Goal: Information Seeking & Learning: Learn about a topic

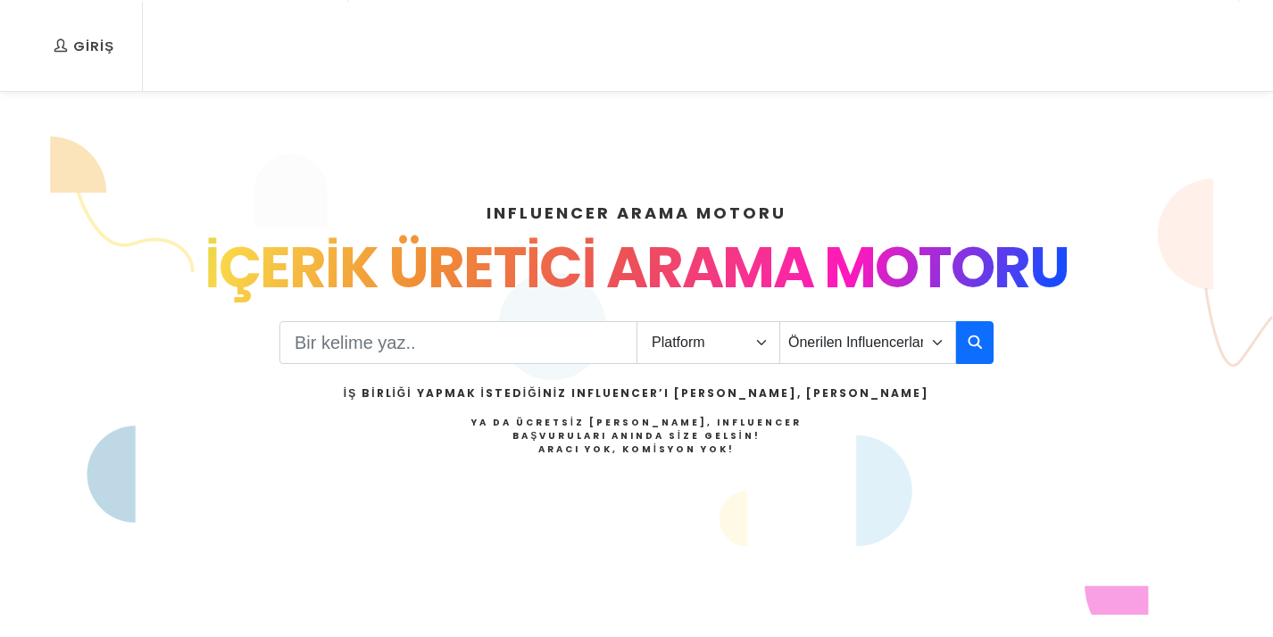
click at [516, 320] on div "Platform Instagram Facebook Youtube Tiktok Twitter Twitch Önerilen Influencerla…" at bounding box center [636, 409] width 714 height 183
click at [682, 351] on select "Platform Instagram Facebook Youtube Tiktok Twitter Twitch" at bounding box center [708, 342] width 144 height 43
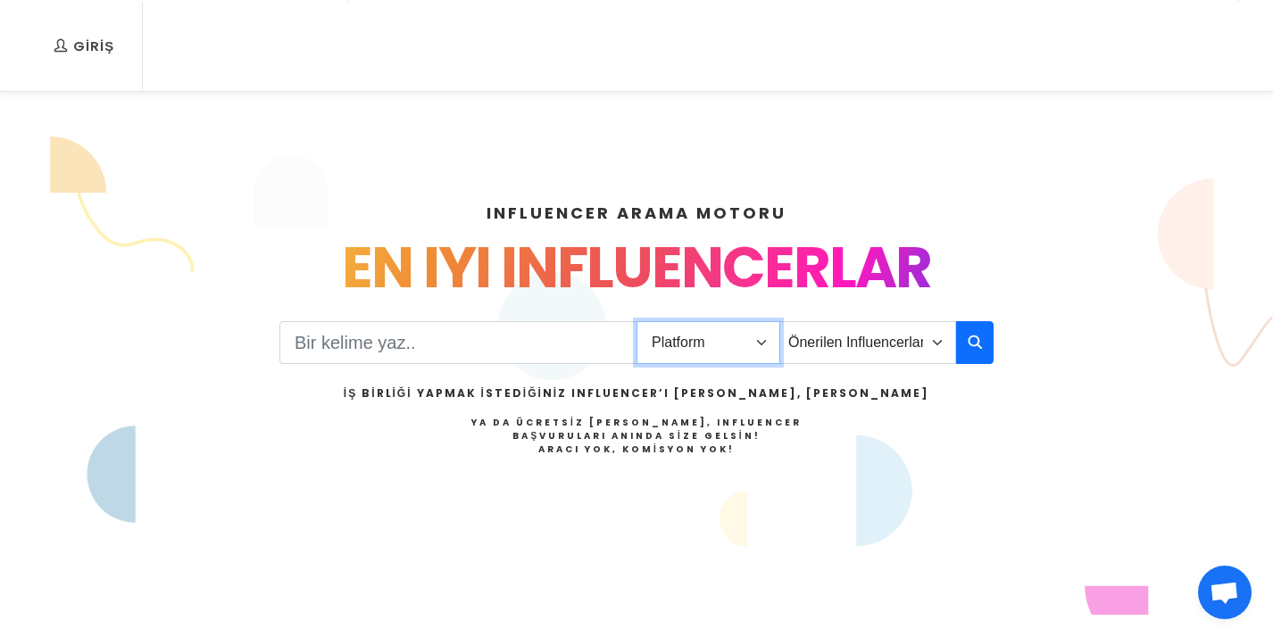
select select "1"
click at [636, 321] on select "Platform Instagram Facebook Youtube Tiktok Twitter Twitch" at bounding box center [708, 342] width 144 height 43
click at [849, 341] on select "Önerilen Influencerlar Aile & [PERSON_NAME] & [PERSON_NAME] [PERSON_NAME] & Giy…" at bounding box center [867, 342] width 177 height 43
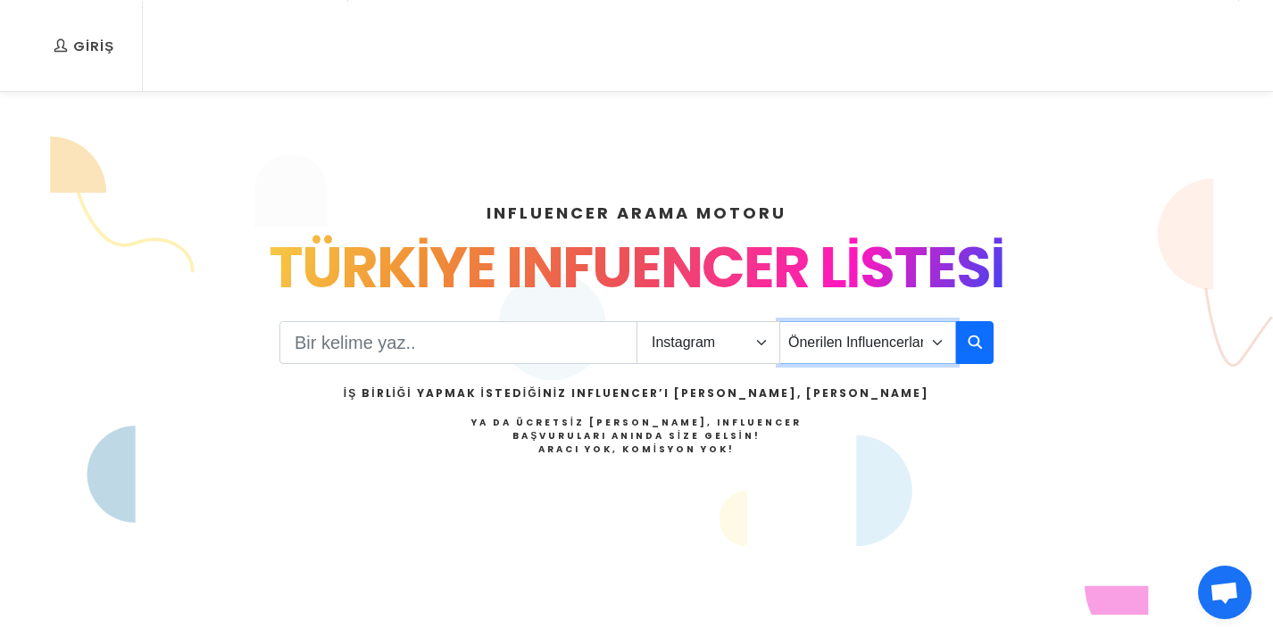
select select "43"
click at [779, 321] on select "Önerilen Influencerlar Aile & [PERSON_NAME] & [PERSON_NAME] [PERSON_NAME] & Giy…" at bounding box center [867, 342] width 177 height 43
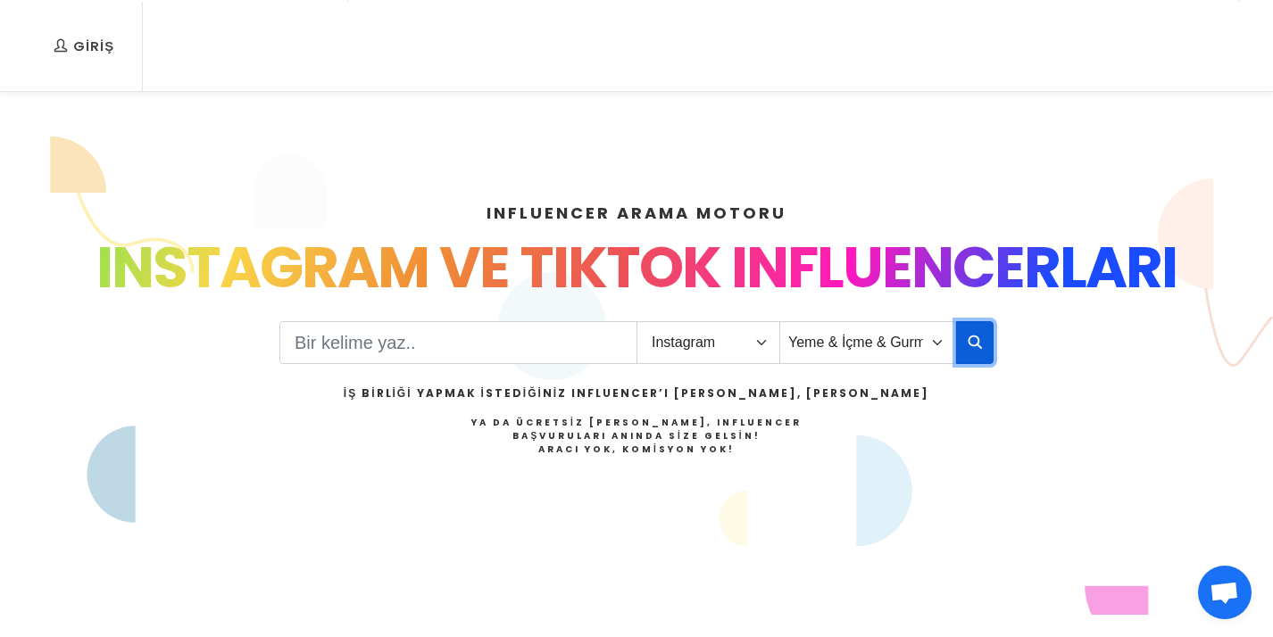
click at [968, 331] on icon "button" at bounding box center [975, 341] width 14 height 21
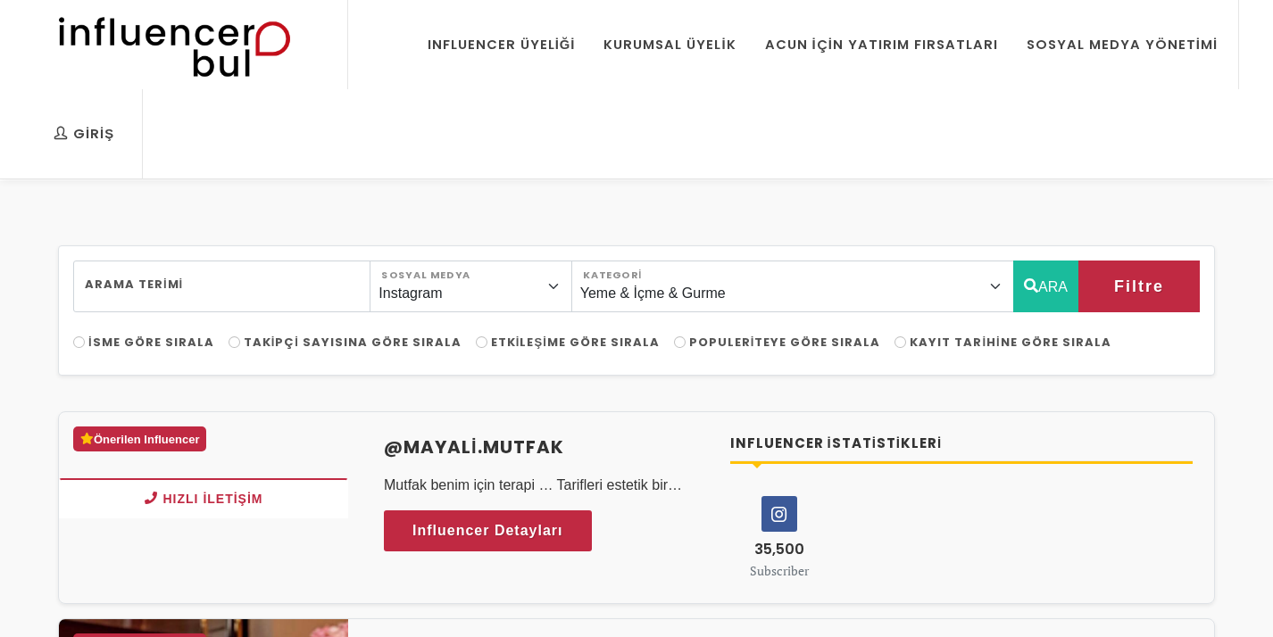
select select "43"
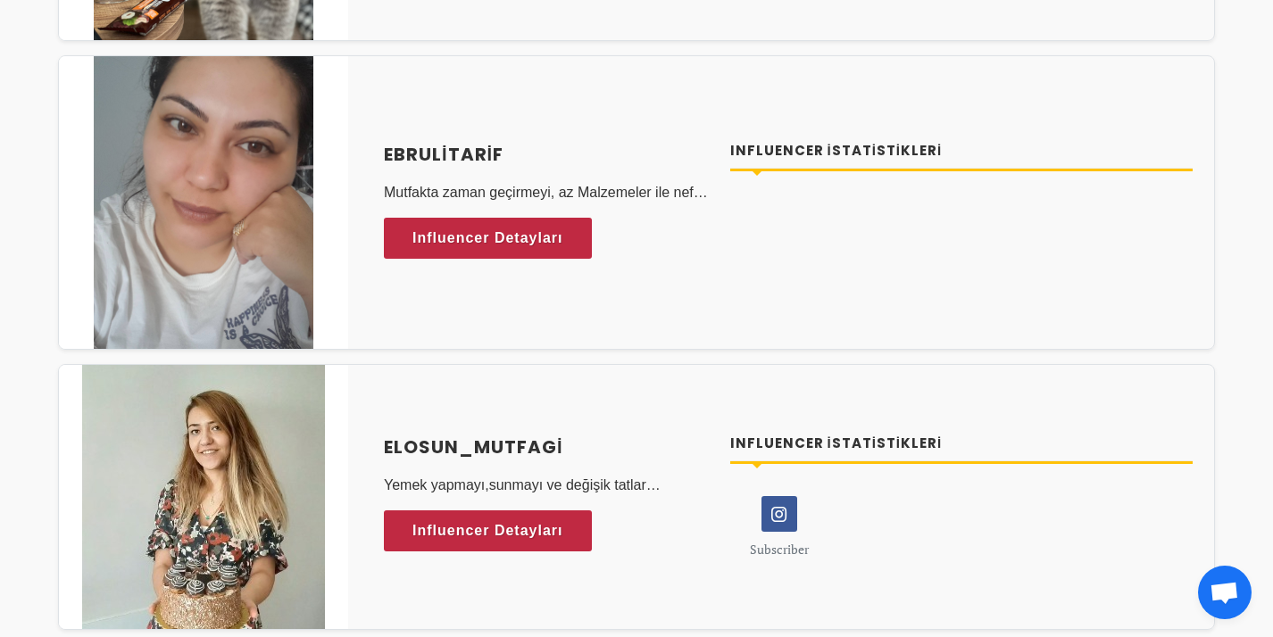
scroll to position [3145, 0]
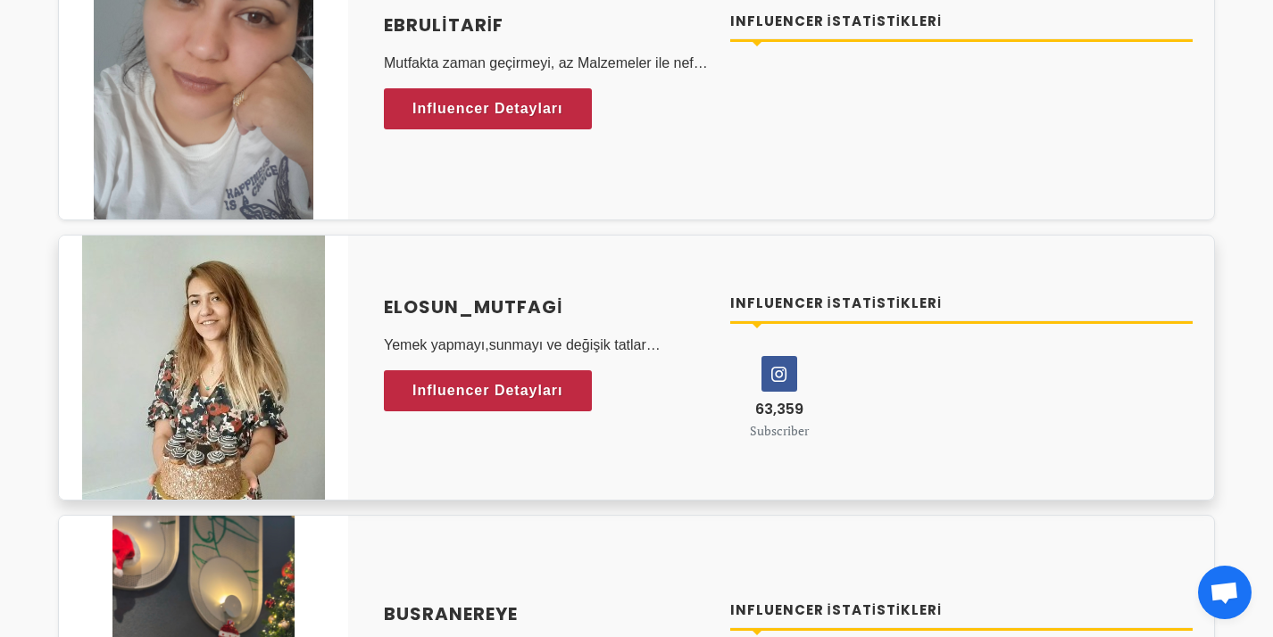
click at [781, 369] on icon at bounding box center [779, 374] width 34 height 34
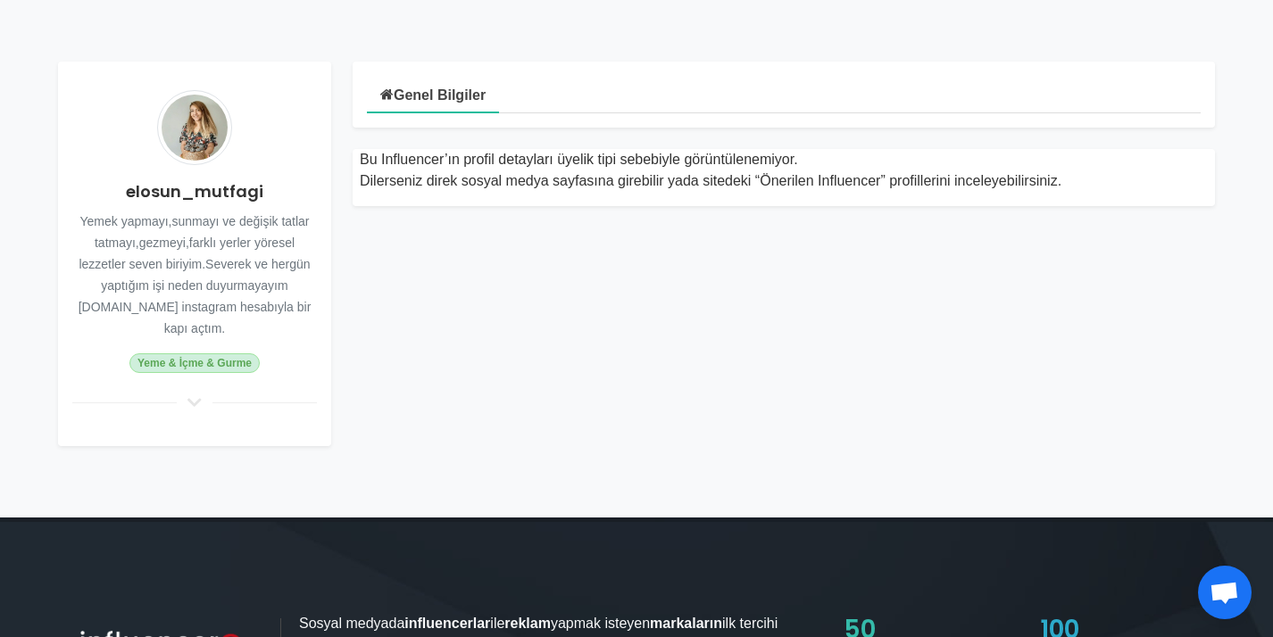
scroll to position [193, 0]
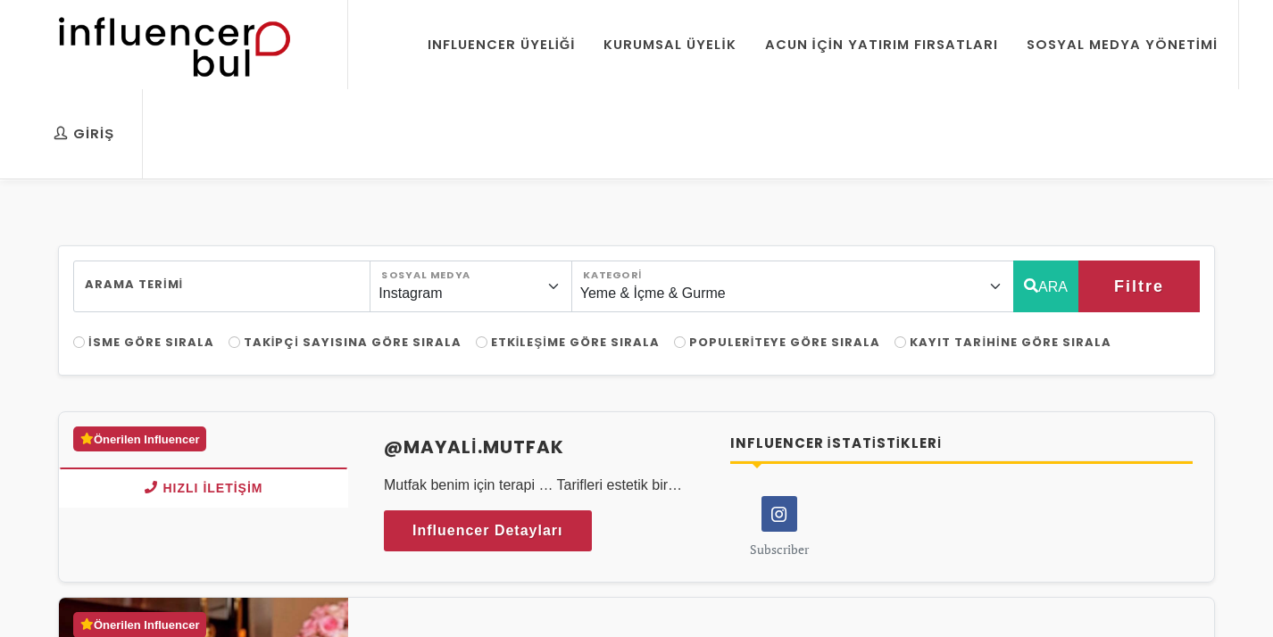
select select "43"
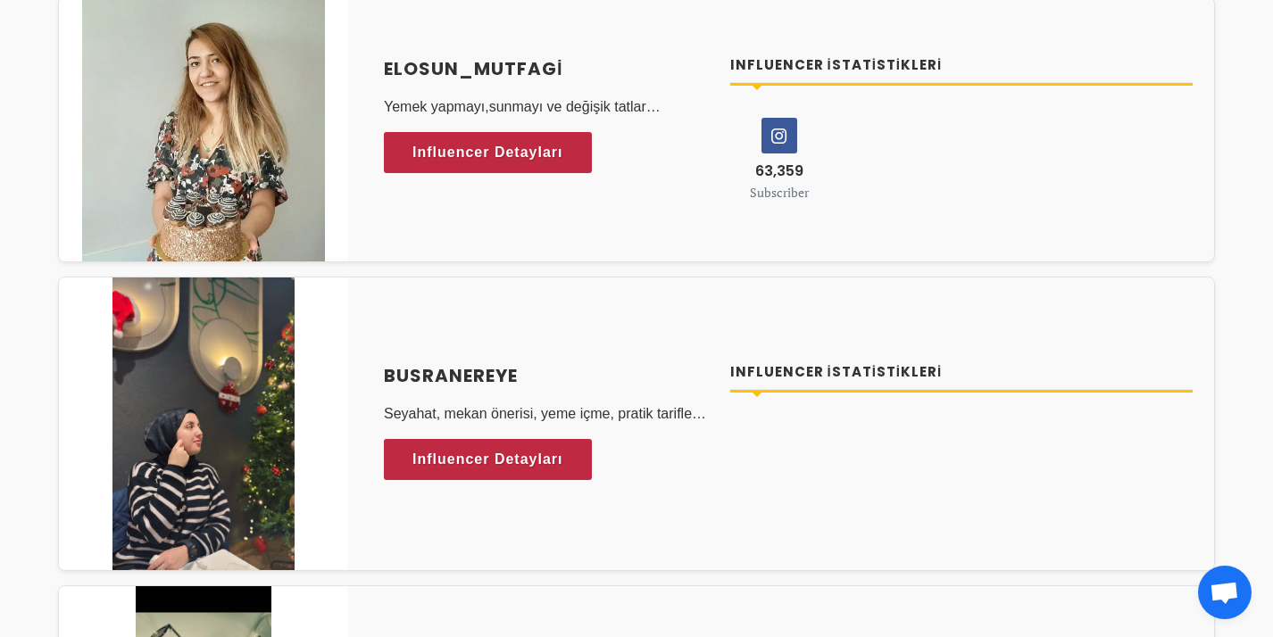
scroll to position [3363, 0]
